Goal: Book appointment/travel/reservation

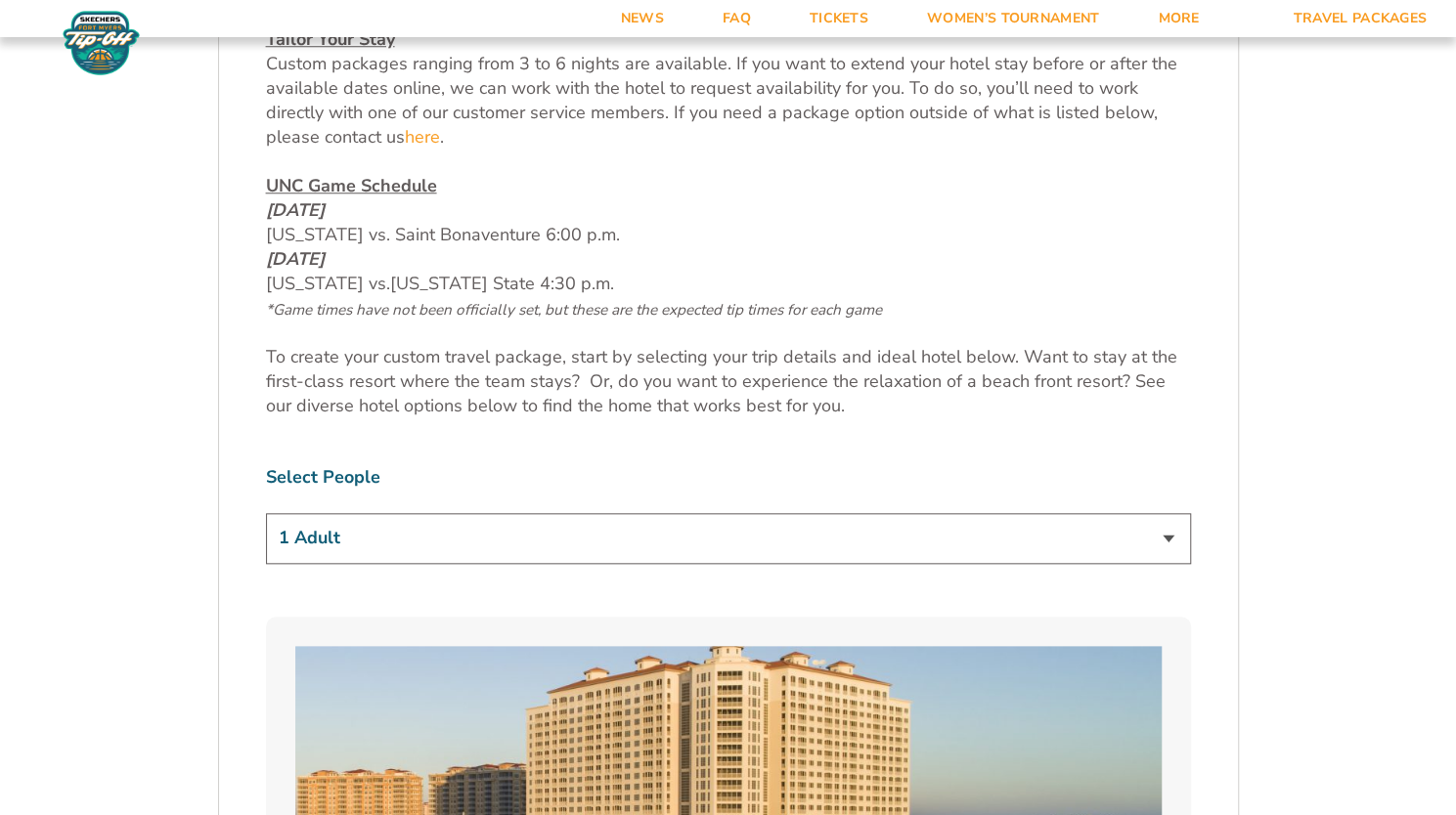
scroll to position [990, 0]
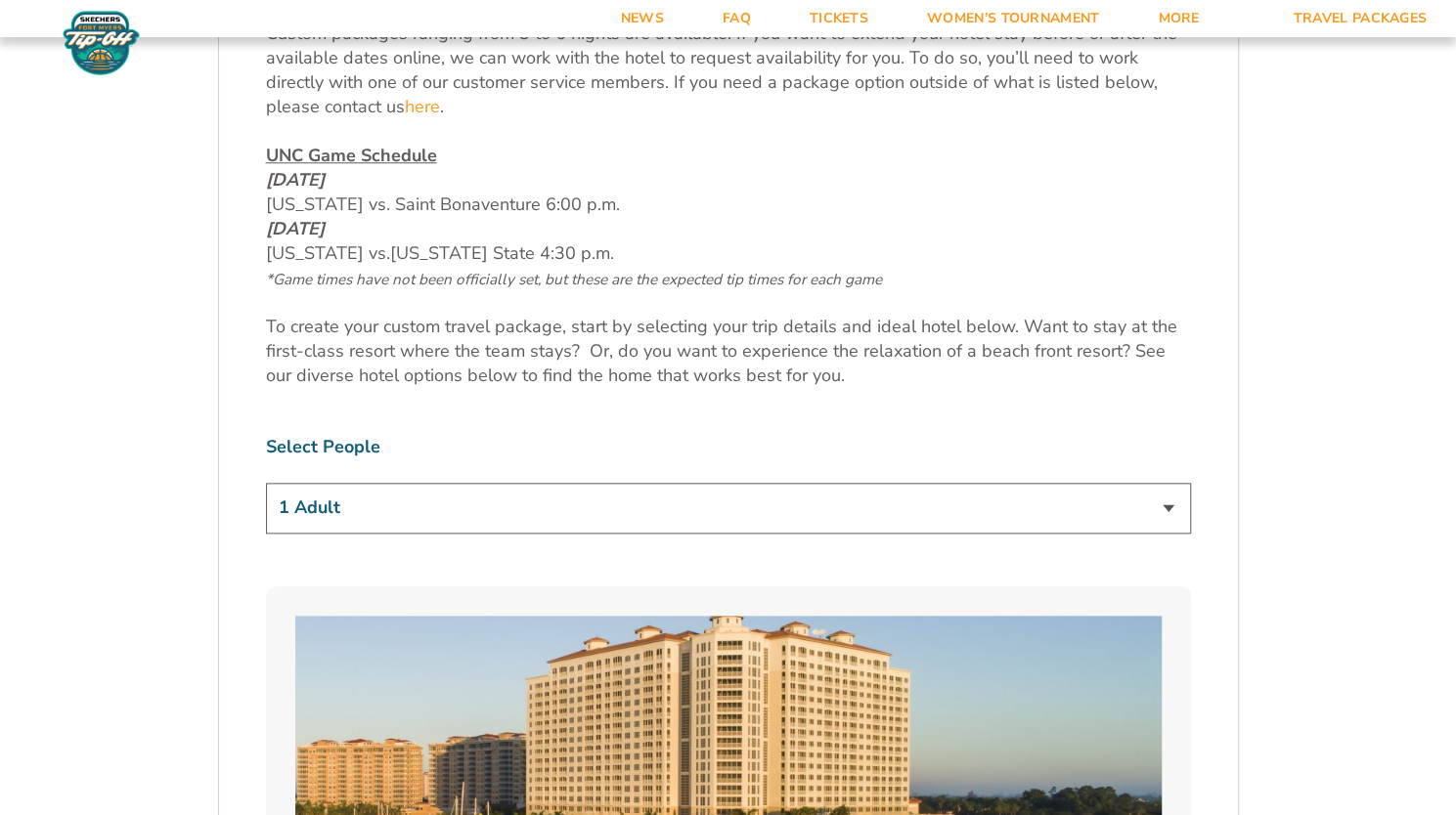
click at [475, 507] on select "1 Adult 2 Adults 3 Adults 4 Adults 2 Adults + 1 Child 2 Adults + 2 Children 2 A…" at bounding box center [728, 508] width 925 height 50
select select "2 Adults"
click at [266, 483] on select "1 Adult 2 Adults 3 Adults 4 Adults 2 Adults + 1 Child 2 Adults + 2 Children 2 A…" at bounding box center [728, 508] width 925 height 50
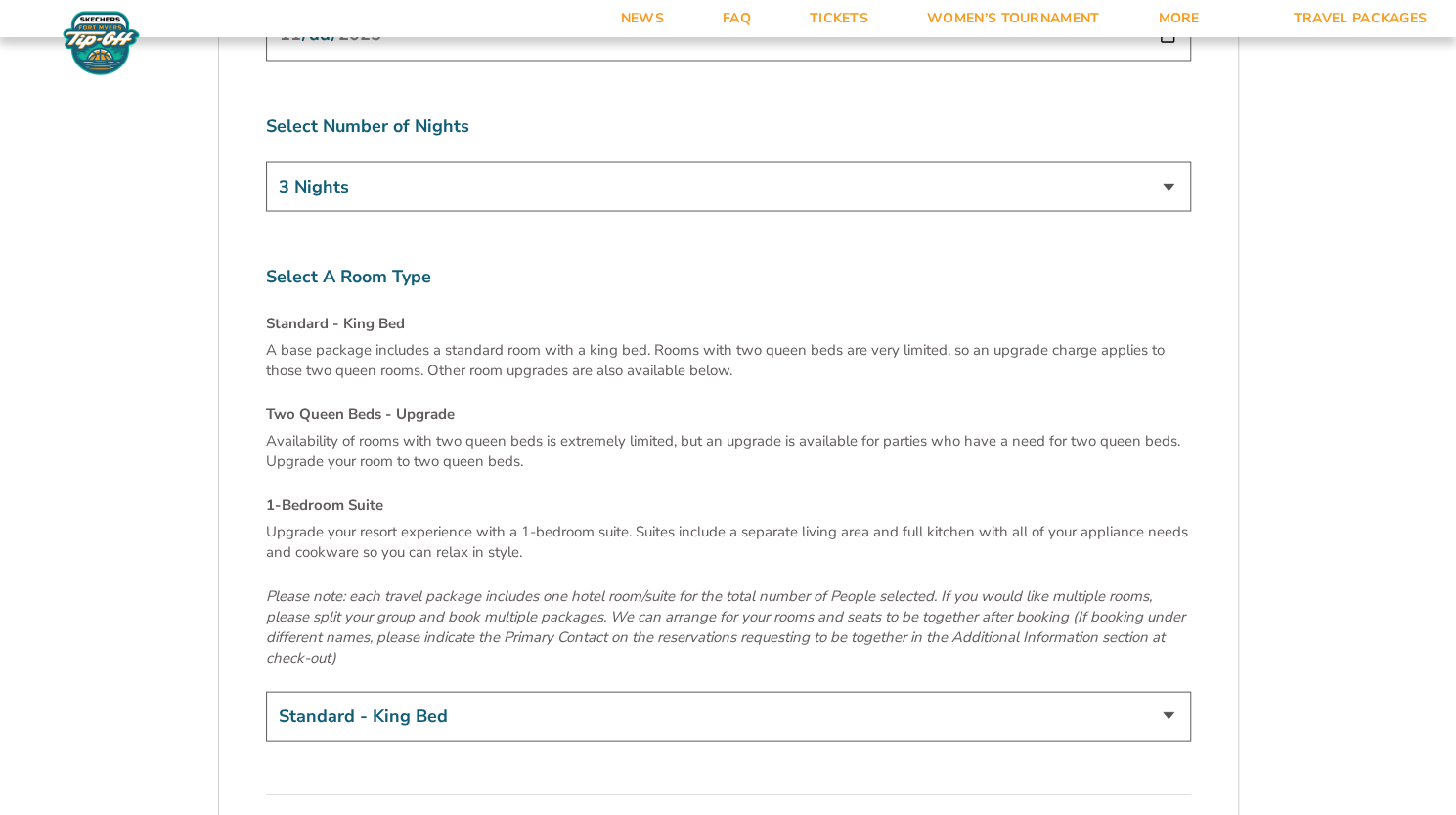
scroll to position [6492, 0]
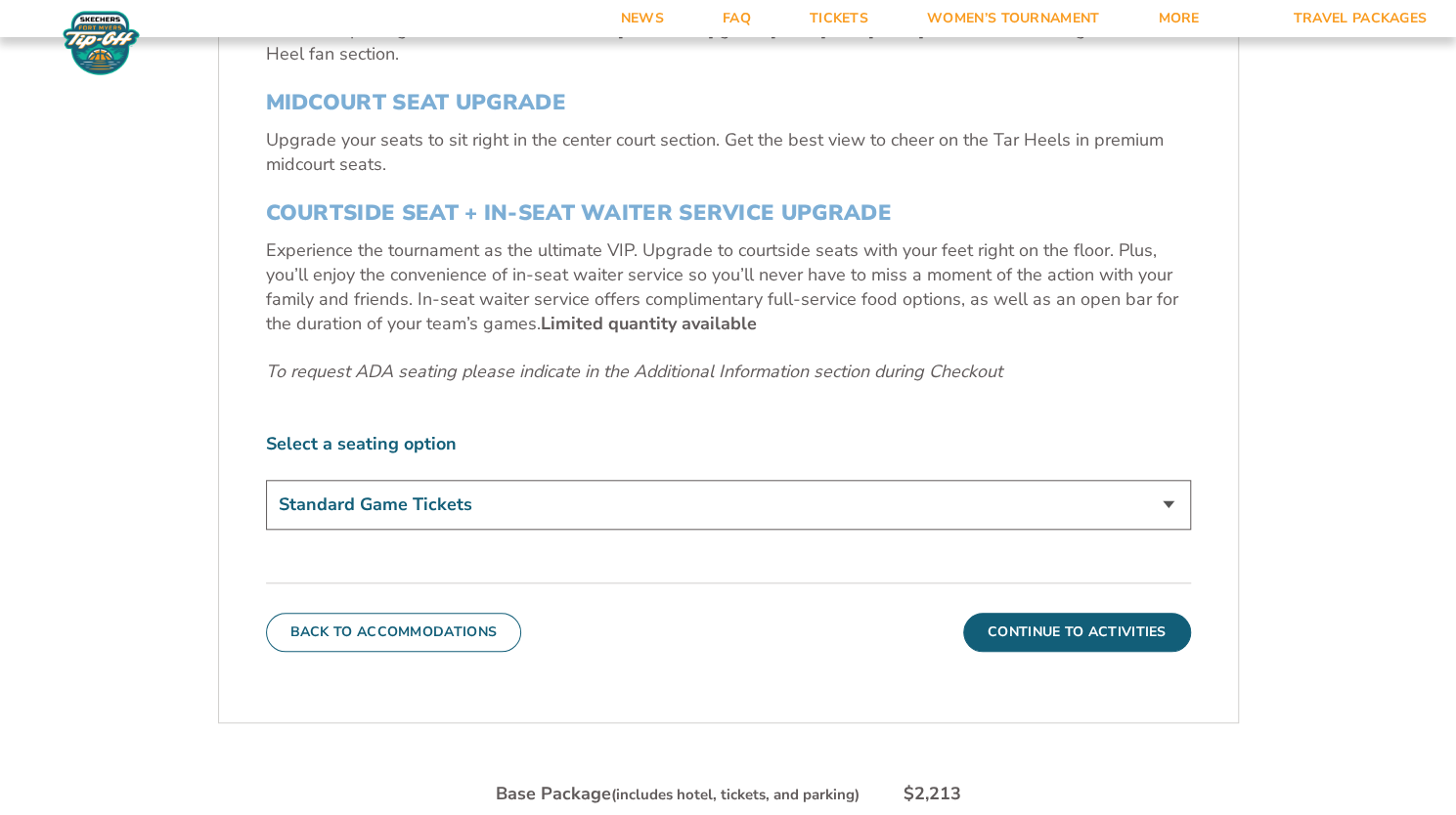
scroll to position [859, 0]
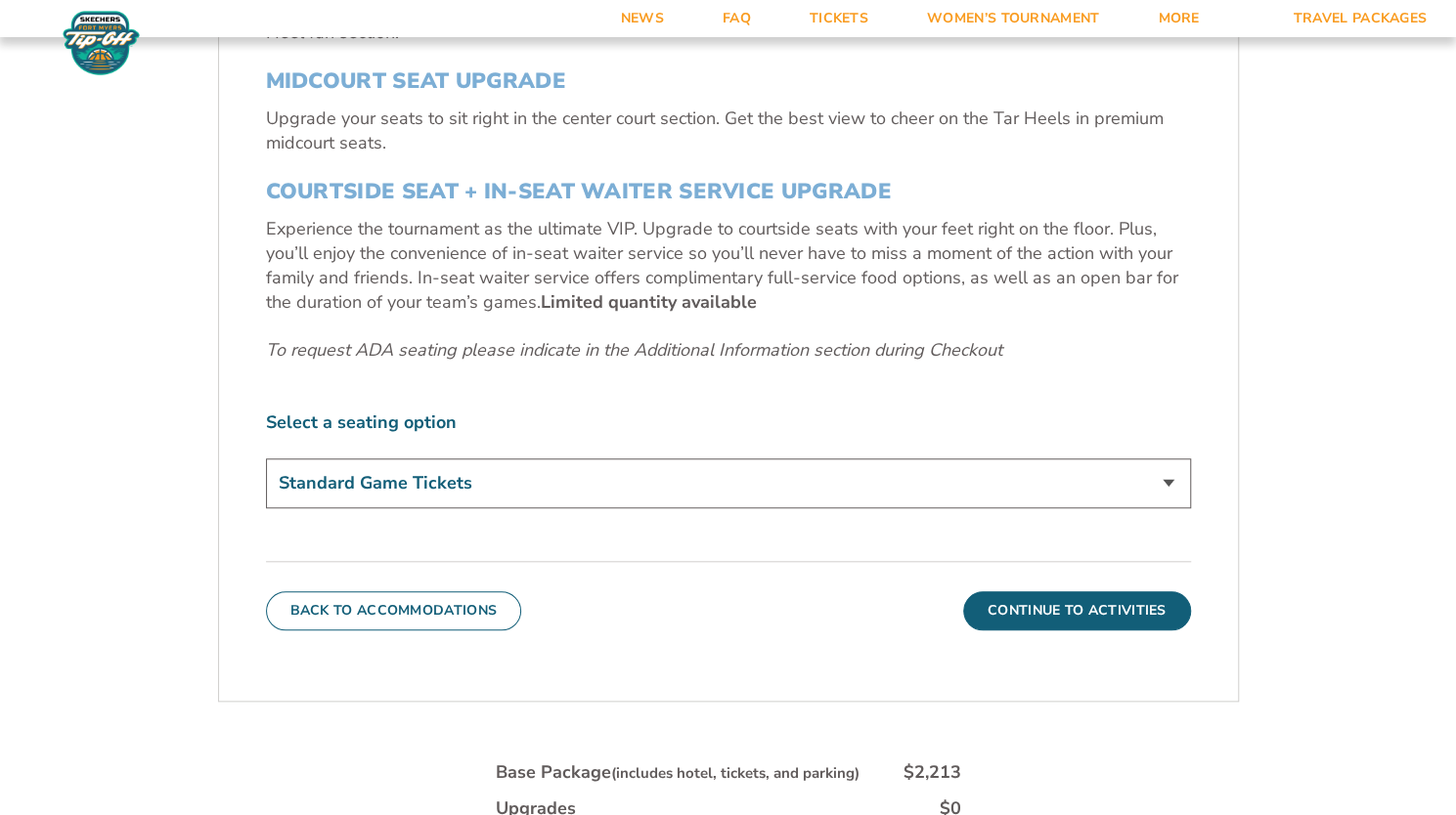
click at [955, 473] on select "Standard Game Tickets Midcourt Seat Upgrade (+$140 per person) Courtside Seat +…" at bounding box center [728, 484] width 925 height 50
click at [954, 473] on select "Standard Game Tickets Midcourt Seat Upgrade (+$140 per person) Courtside Seat +…" at bounding box center [728, 484] width 925 height 50
click at [1108, 595] on button "Continue To Activities" at bounding box center [1077, 610] width 228 height 39
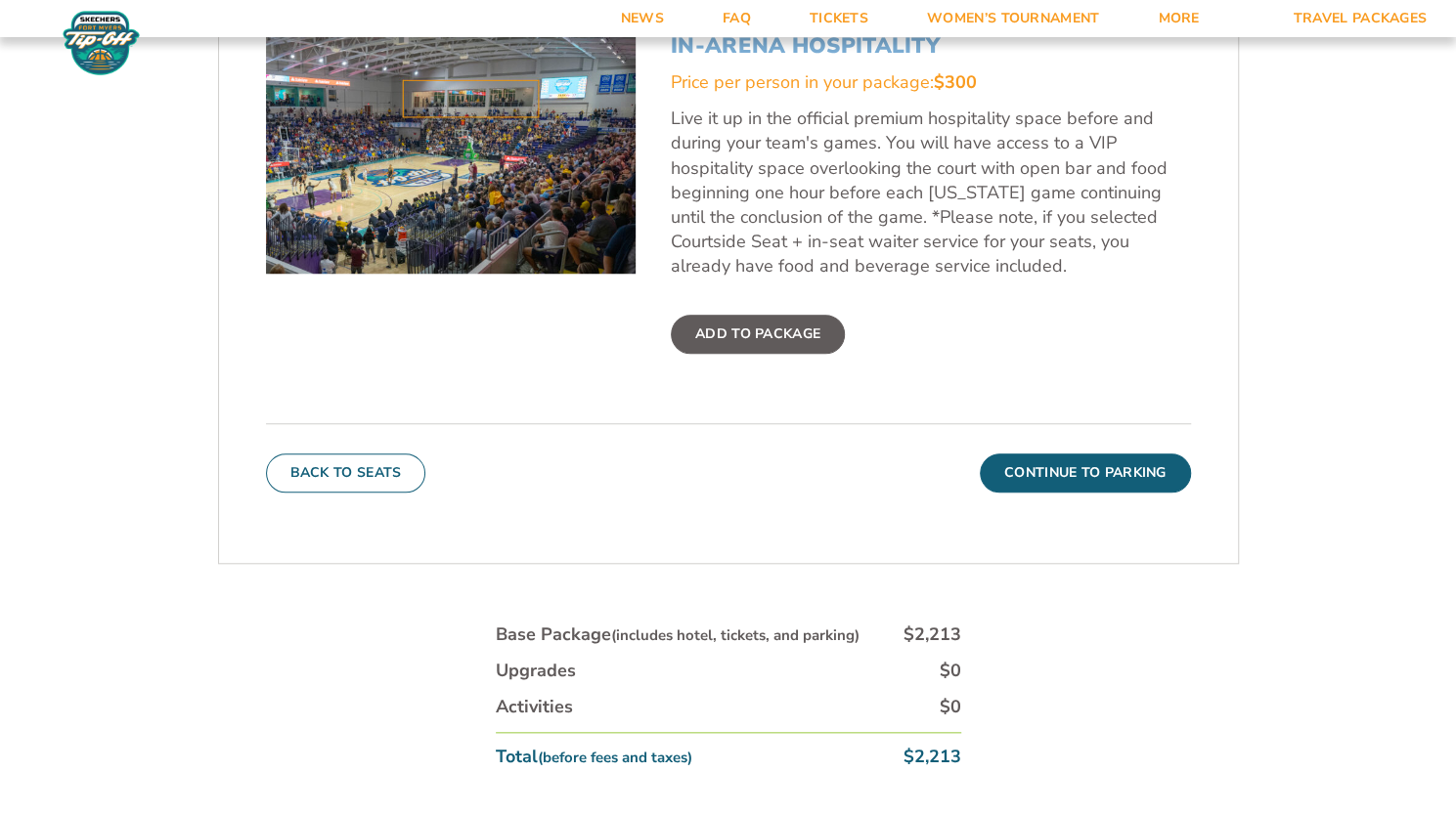
scroll to position [776, 0]
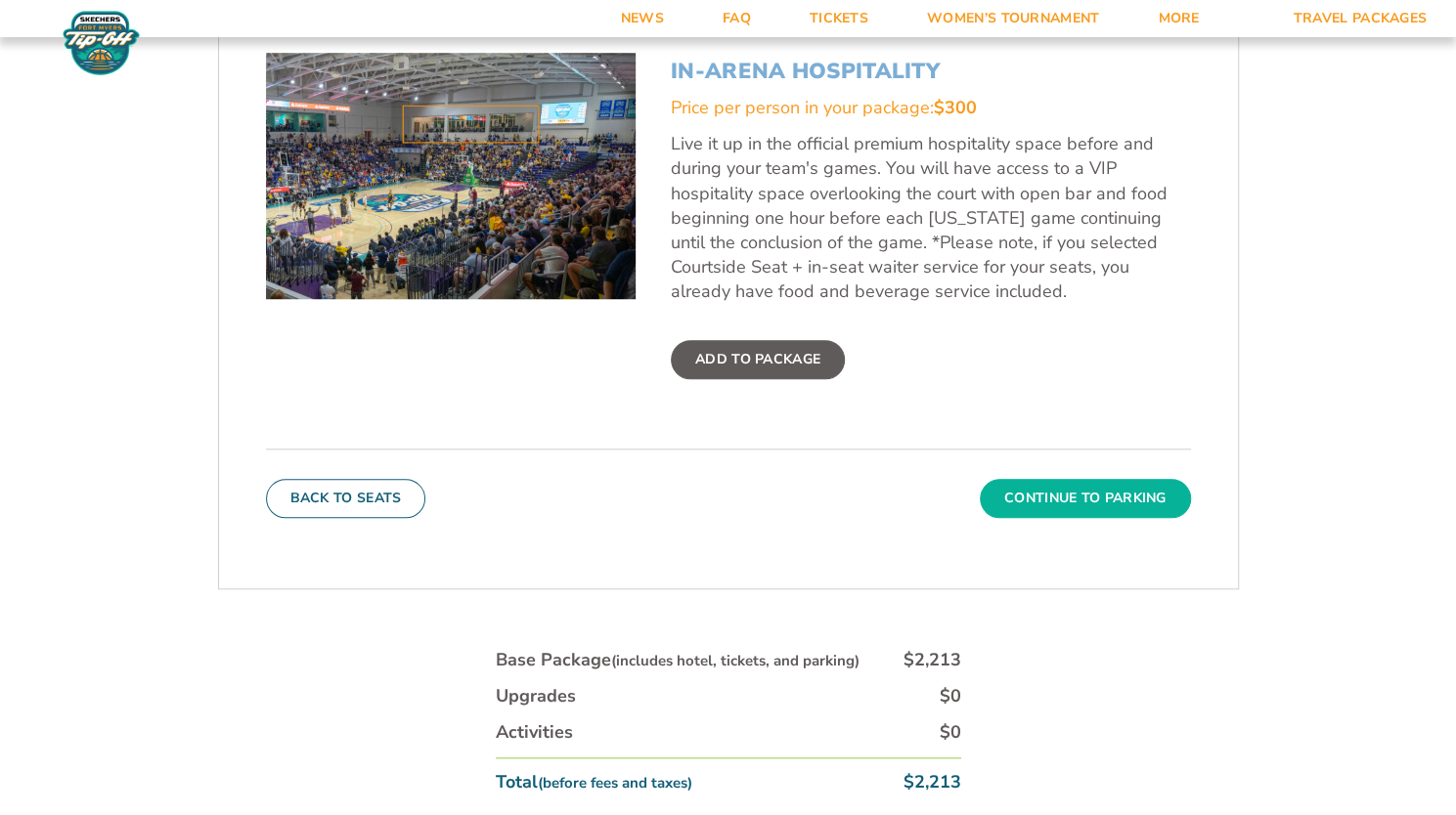
click at [1087, 506] on button "Continue To Parking" at bounding box center [1085, 498] width 211 height 39
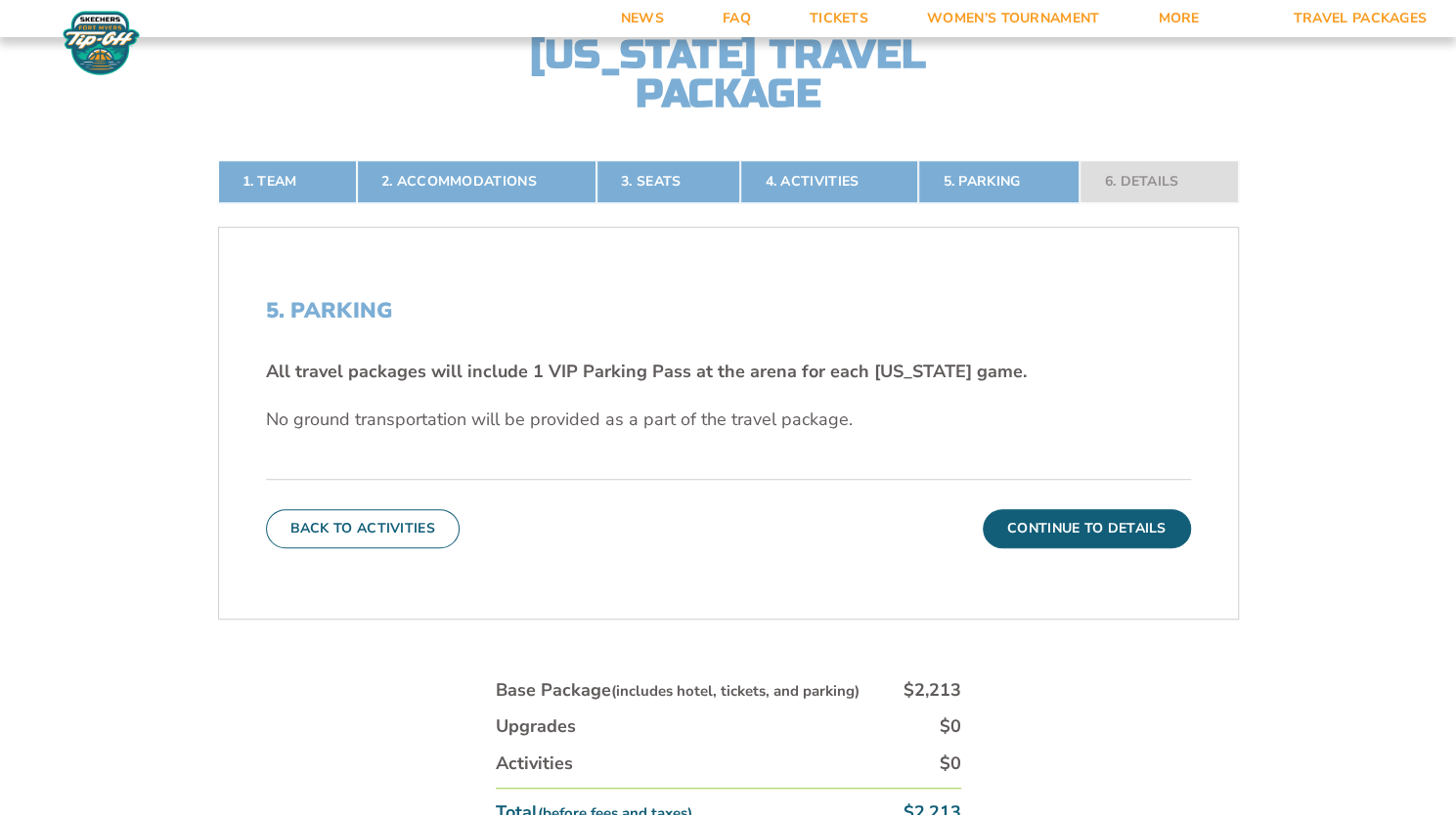
scroll to position [459, 0]
click at [1064, 521] on button "Continue To Details" at bounding box center [1086, 527] width 208 height 39
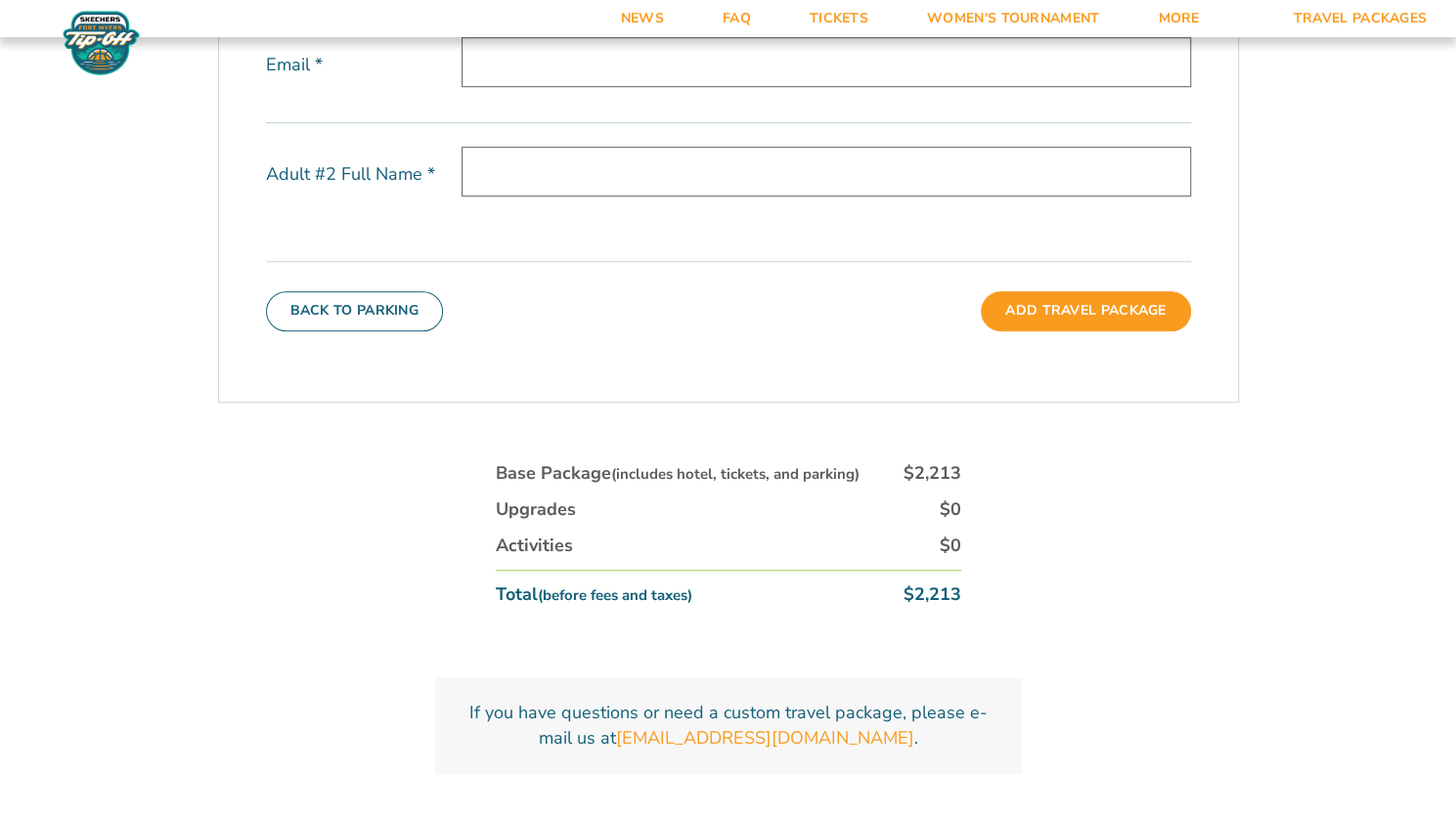
scroll to position [917, 0]
